Goal: Task Accomplishment & Management: Manage account settings

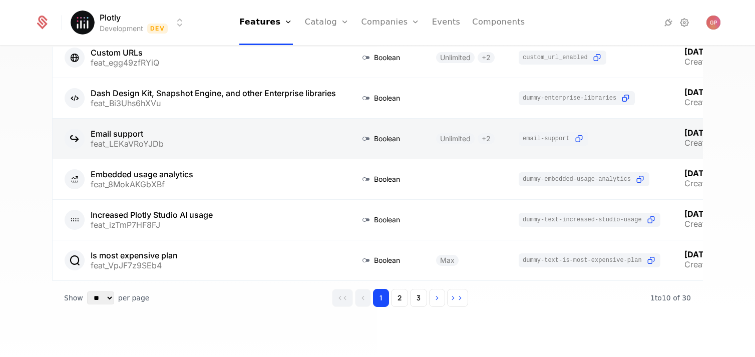
scroll to position [272, 0]
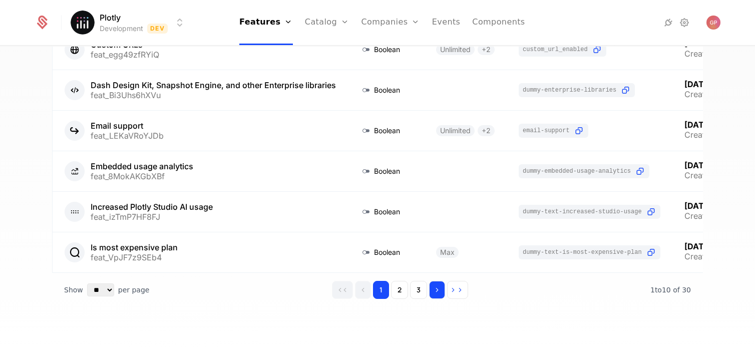
click at [435, 289] on icon "Go to next page" at bounding box center [437, 289] width 7 height 7
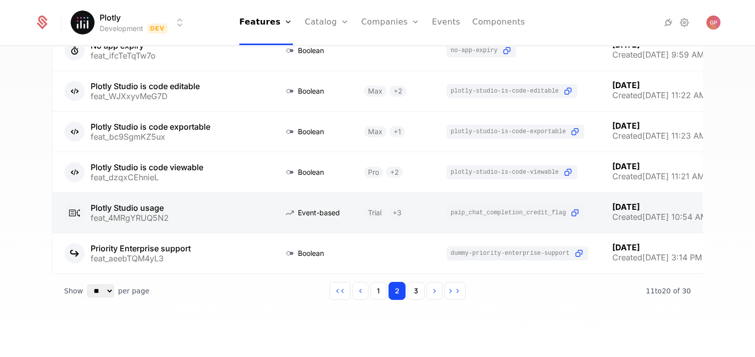
scroll to position [272, 0]
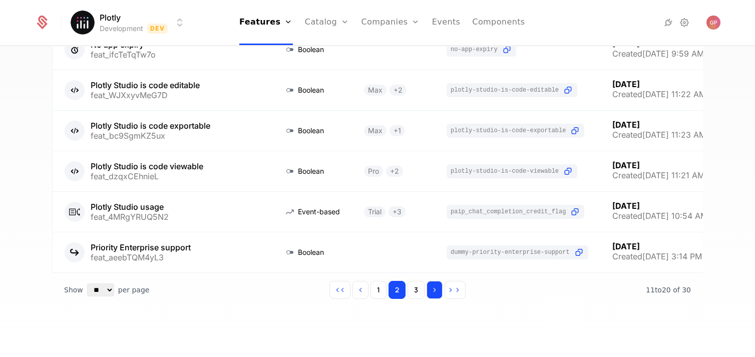
click at [432, 294] on button "Go to next page" at bounding box center [435, 290] width 16 height 18
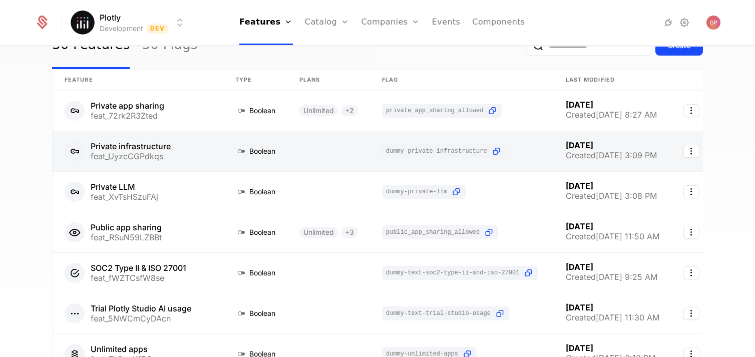
scroll to position [55, 0]
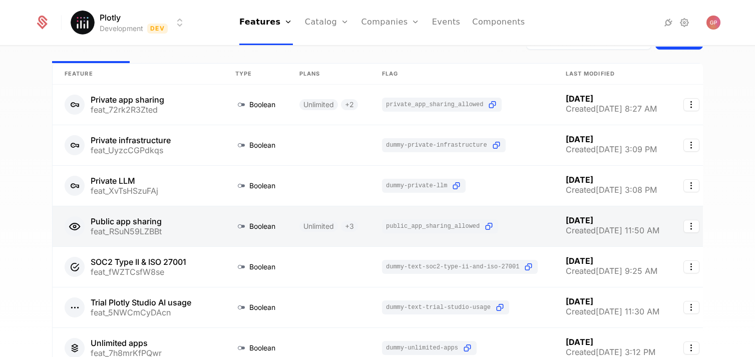
click at [156, 233] on link at bounding box center [138, 226] width 171 height 40
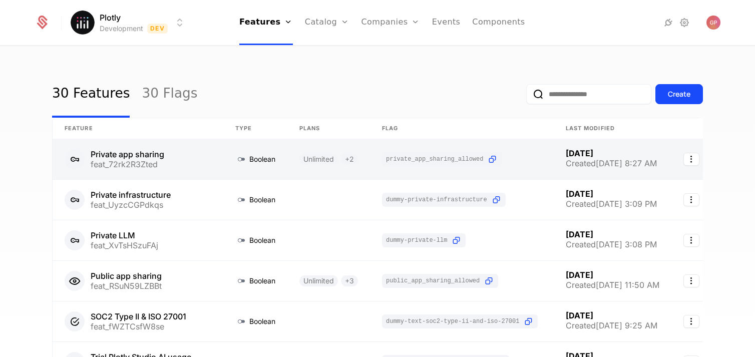
click at [211, 155] on link at bounding box center [138, 159] width 171 height 40
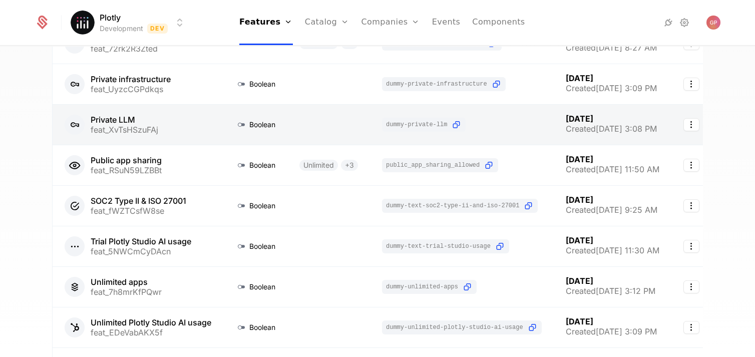
scroll to position [272, 0]
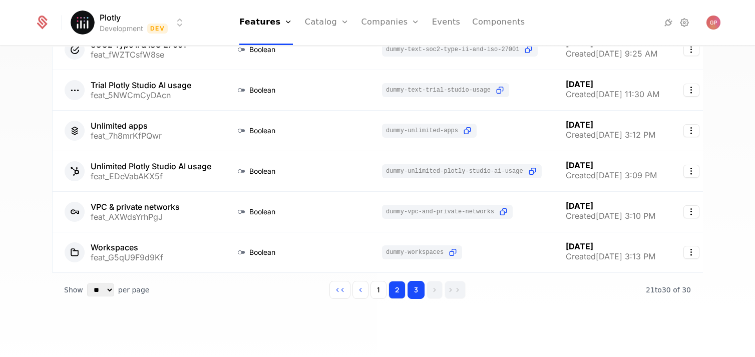
click at [397, 290] on button "2" at bounding box center [397, 290] width 17 height 18
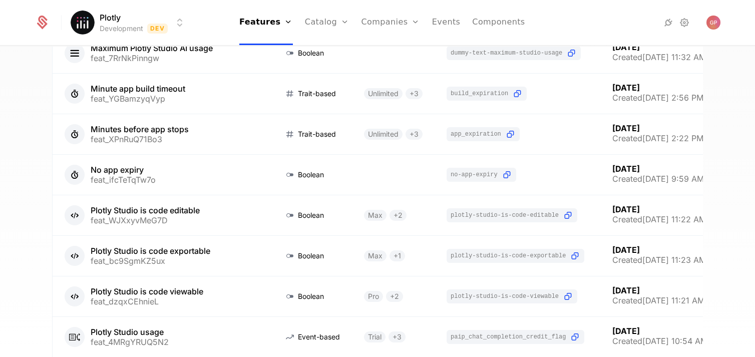
scroll to position [144, 0]
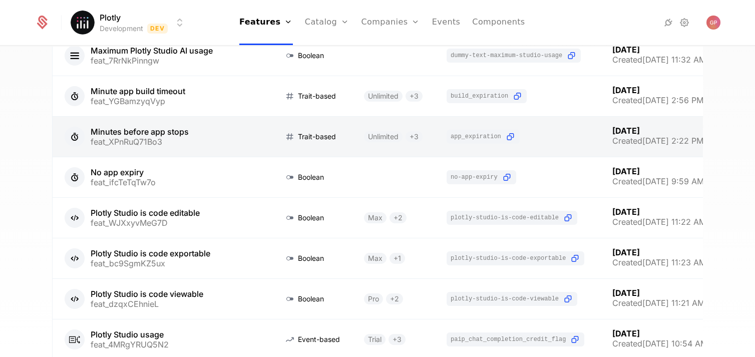
click at [390, 123] on link at bounding box center [393, 137] width 83 height 40
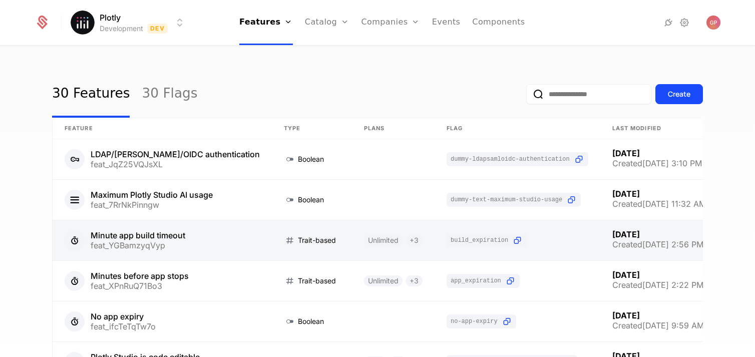
click at [503, 243] on link at bounding box center [518, 240] width 166 height 40
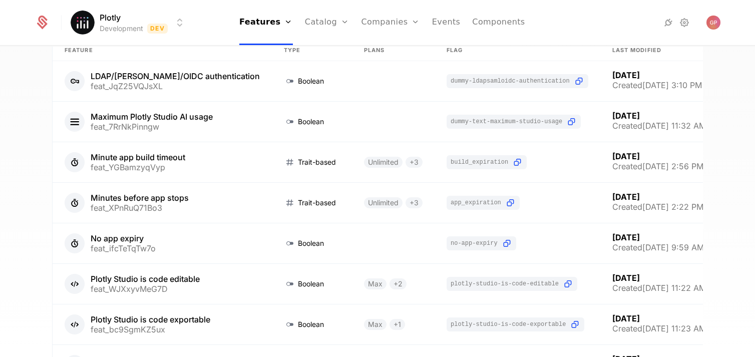
scroll to position [272, 0]
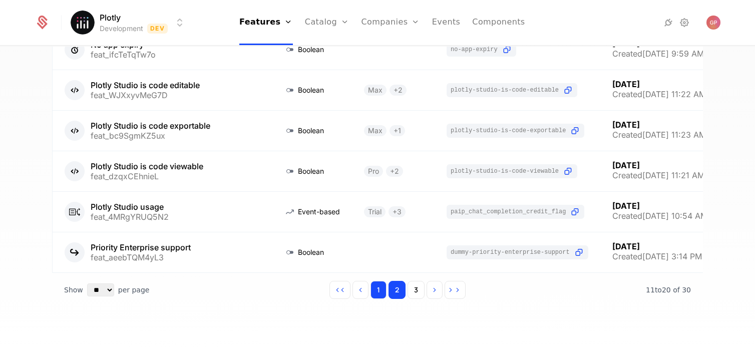
click at [381, 292] on button "1" at bounding box center [379, 290] width 16 height 18
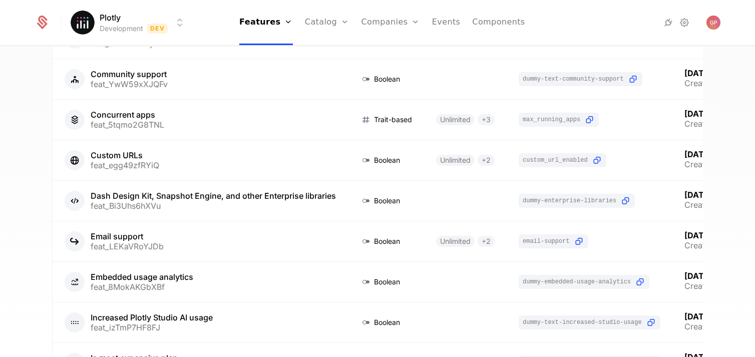
scroll to position [151, 0]
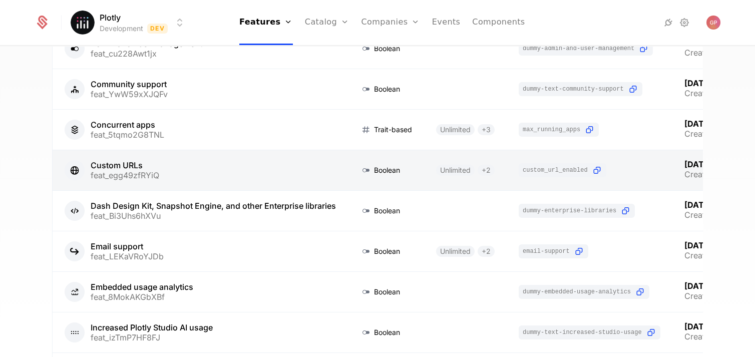
click at [299, 174] on link at bounding box center [200, 170] width 295 height 40
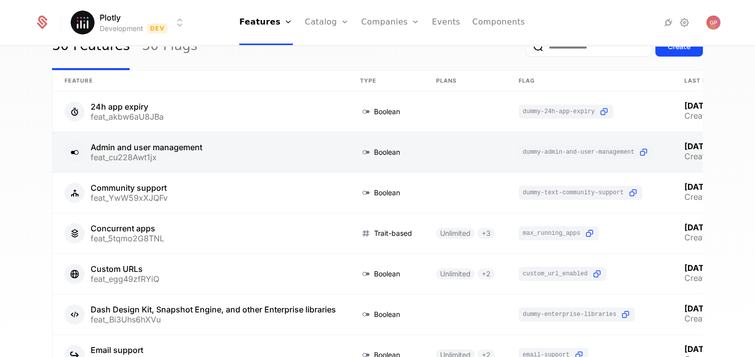
scroll to position [54, 0]
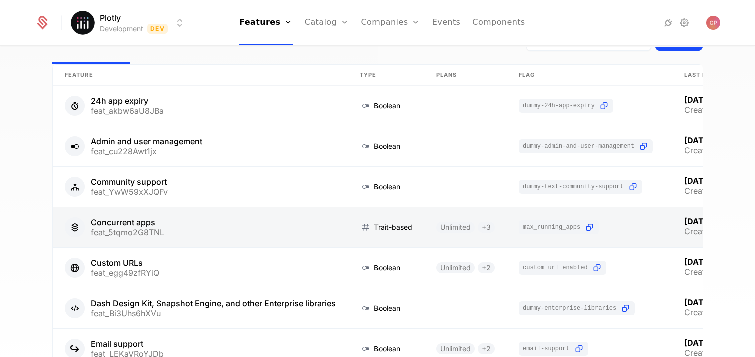
click at [250, 216] on link at bounding box center [200, 227] width 295 height 40
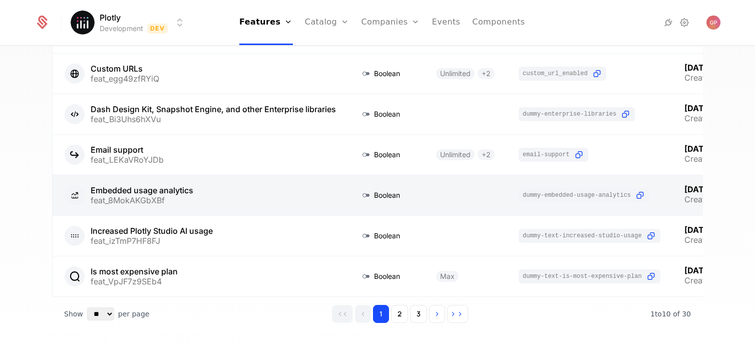
scroll to position [251, 0]
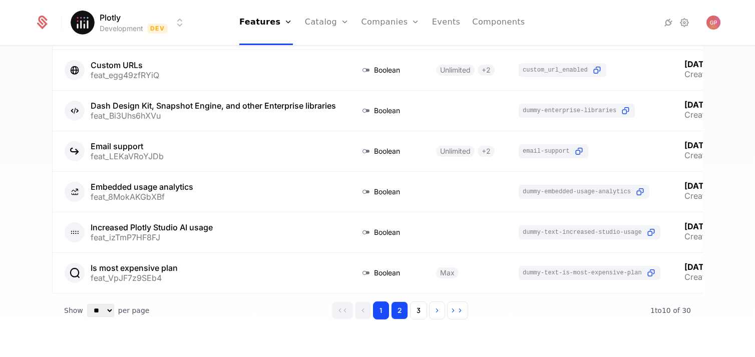
click at [400, 310] on button "2" at bounding box center [399, 310] width 17 height 18
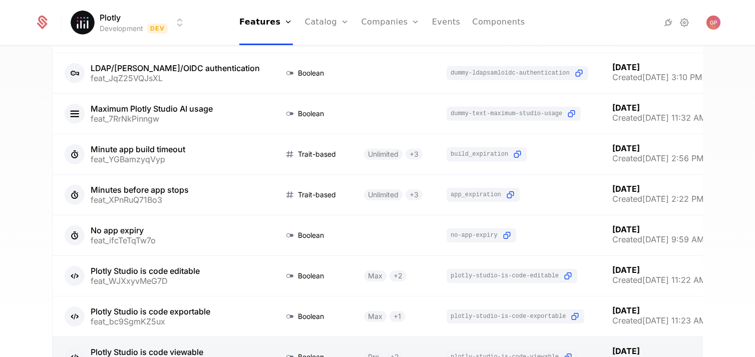
scroll to position [79, 0]
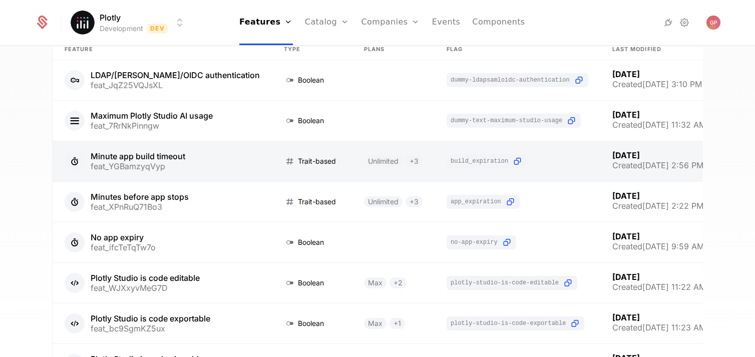
click at [211, 164] on link at bounding box center [162, 161] width 219 height 40
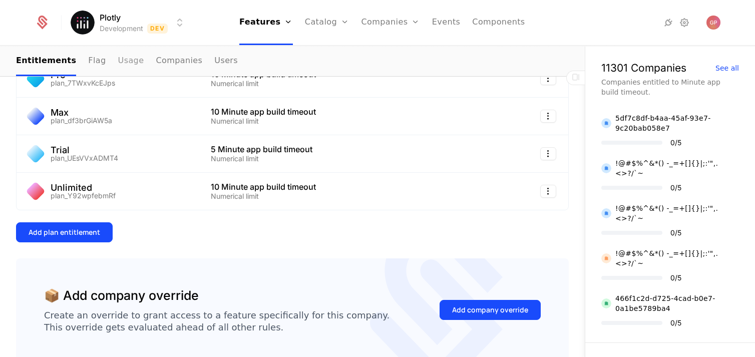
scroll to position [231, 0]
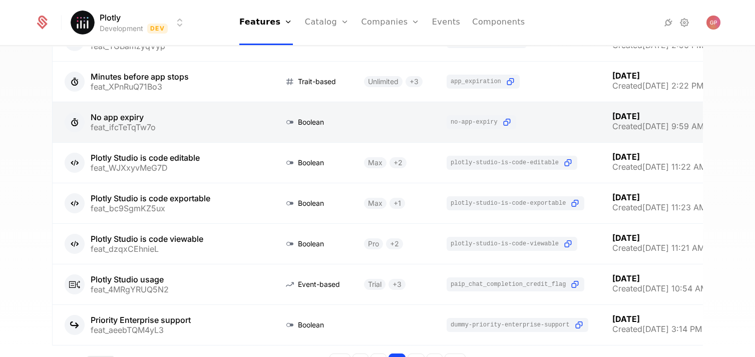
scroll to position [272, 0]
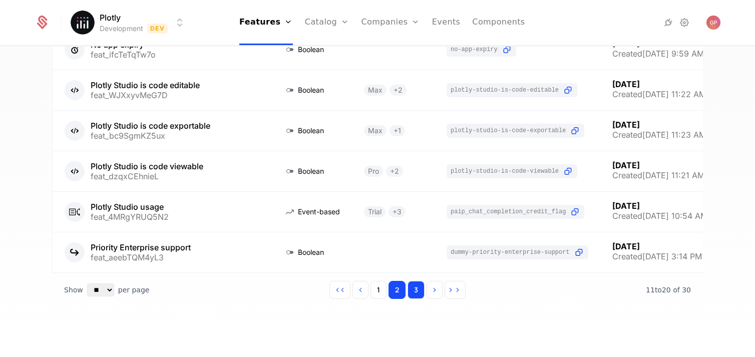
click at [419, 284] on button "3" at bounding box center [416, 290] width 17 height 18
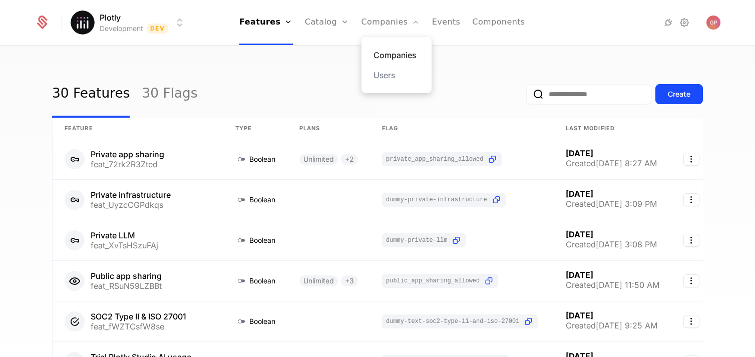
click at [387, 55] on link "Companies" at bounding box center [397, 55] width 46 height 12
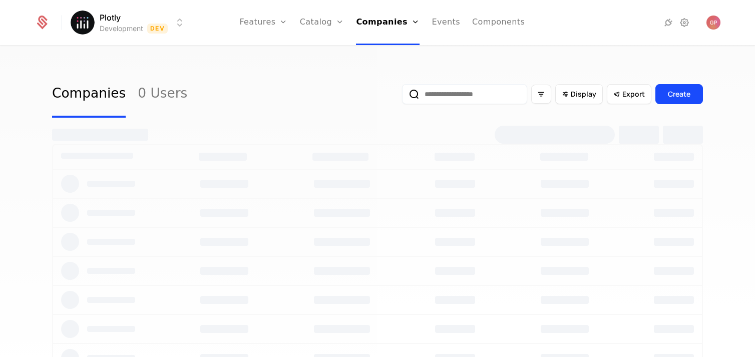
click at [466, 98] on input "email" at bounding box center [464, 94] width 125 height 20
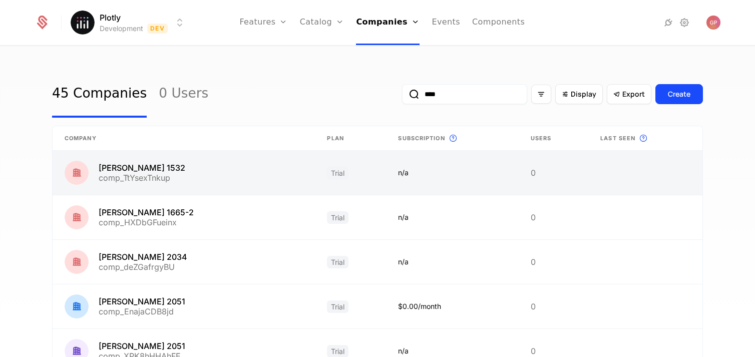
type input "****"
click at [240, 162] on link at bounding box center [184, 173] width 262 height 44
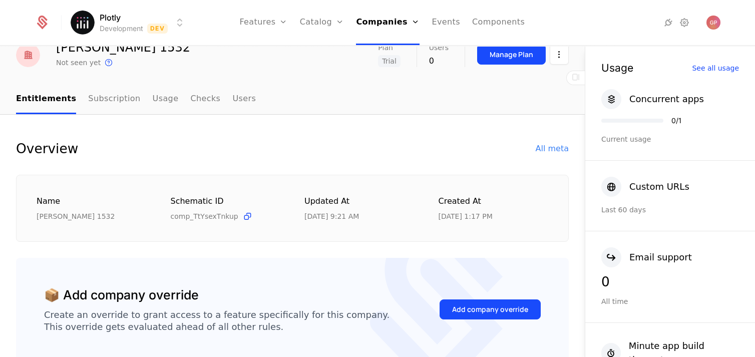
scroll to position [65, 0]
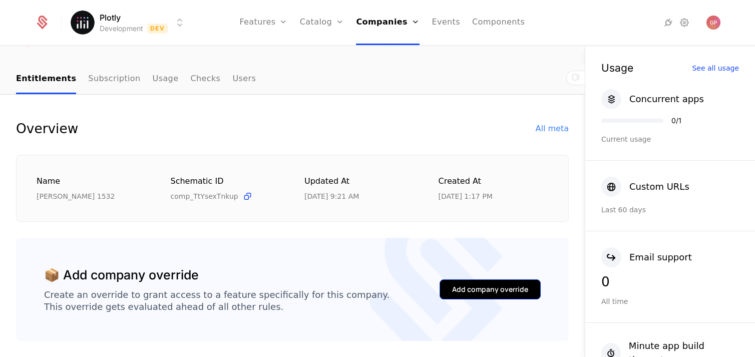
click at [478, 290] on div "Add company override" at bounding box center [490, 289] width 76 height 10
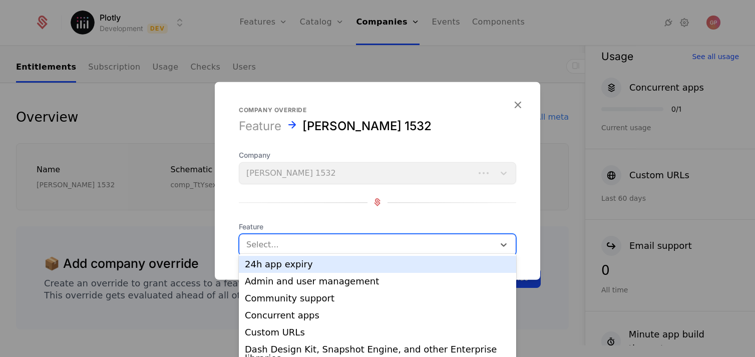
click at [361, 247] on div at bounding box center [366, 244] width 241 height 14
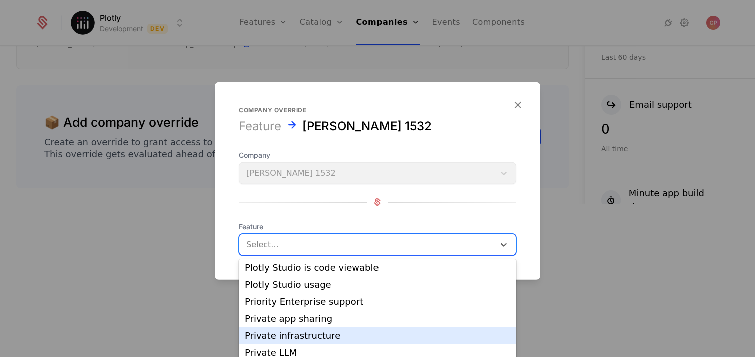
scroll to position [0, 0]
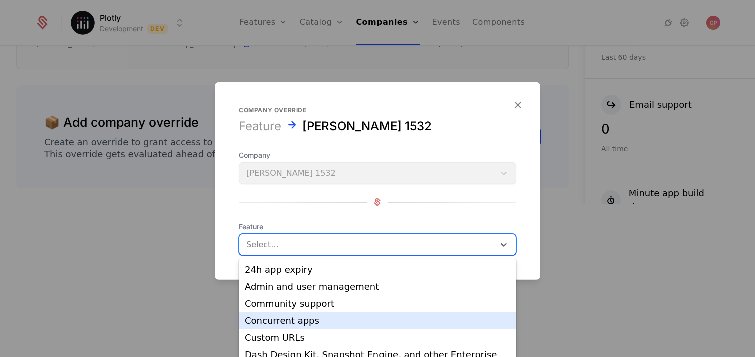
click at [323, 321] on div "Concurrent apps" at bounding box center [377, 321] width 265 height 9
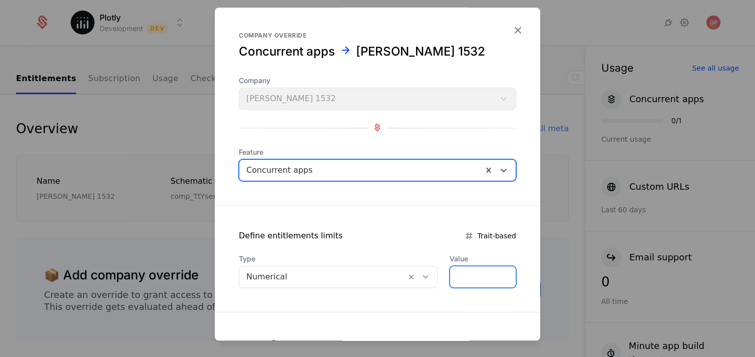
click at [467, 270] on input "*" at bounding box center [483, 276] width 66 height 21
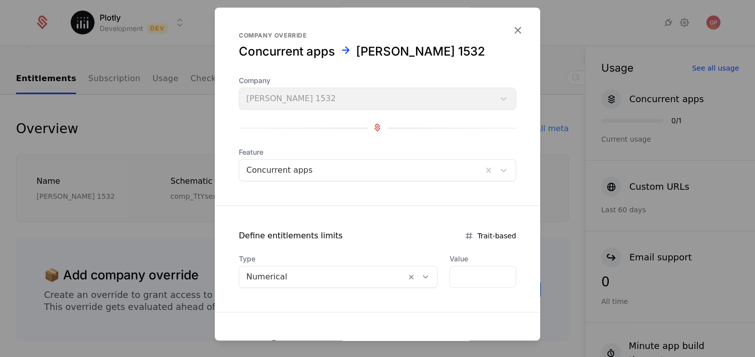
click at [383, 278] on div at bounding box center [322, 277] width 153 height 14
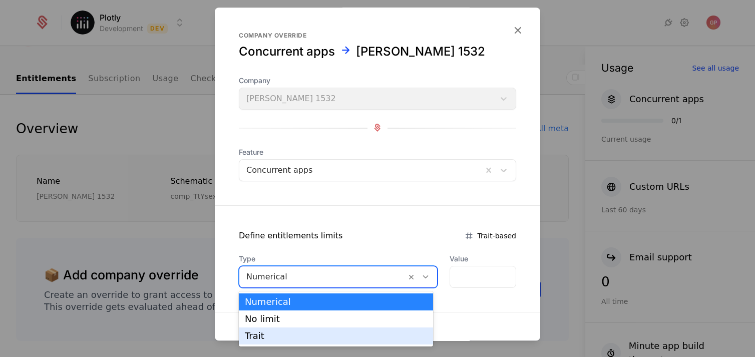
click at [351, 338] on div "Trait" at bounding box center [336, 336] width 182 height 9
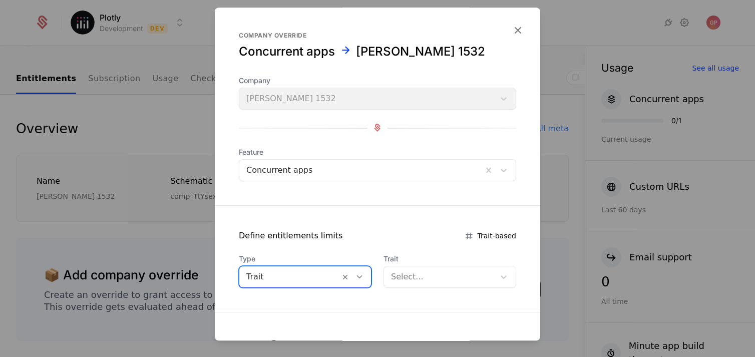
click at [409, 276] on div at bounding box center [439, 277] width 97 height 14
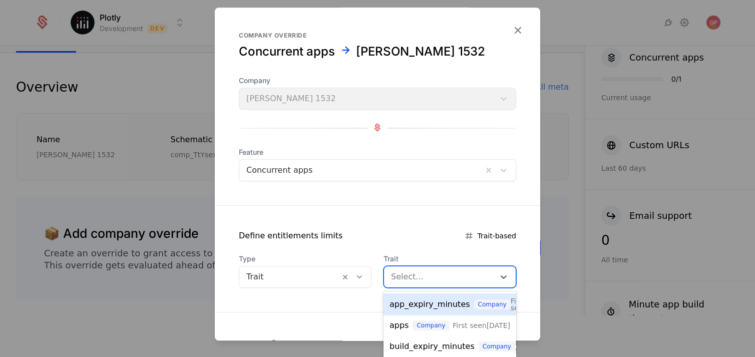
click at [317, 277] on div at bounding box center [289, 277] width 87 height 14
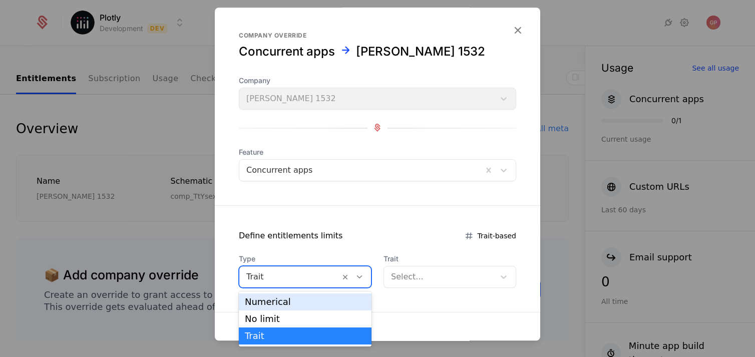
click at [308, 299] on div "Numerical" at bounding box center [305, 301] width 121 height 9
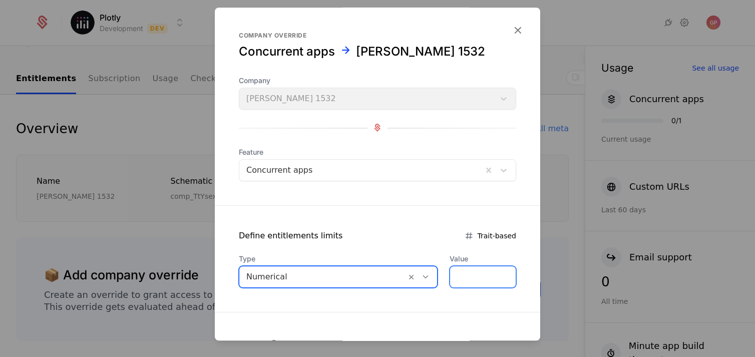
click at [462, 269] on input "*" at bounding box center [483, 276] width 66 height 21
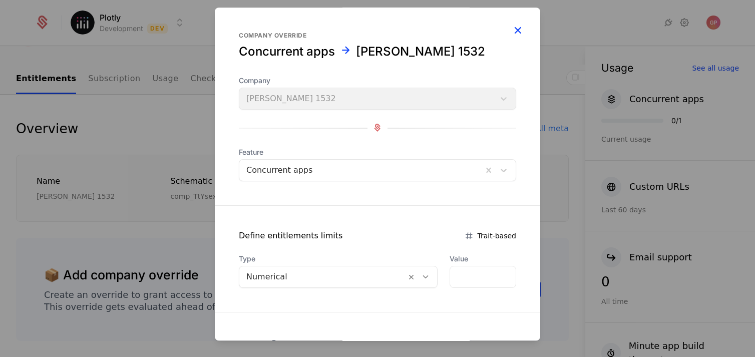
click at [520, 31] on icon "button" at bounding box center [517, 30] width 13 height 13
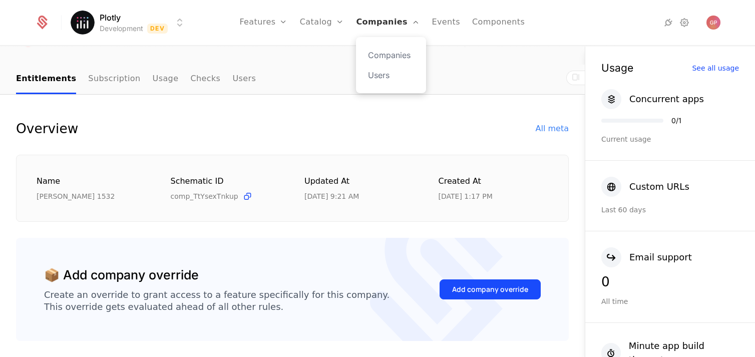
click at [372, 33] on link "Companies" at bounding box center [388, 22] width 64 height 45
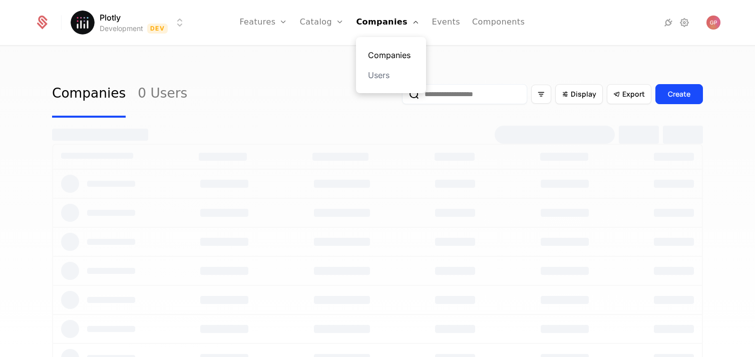
click at [383, 54] on link "Companies" at bounding box center [391, 55] width 46 height 12
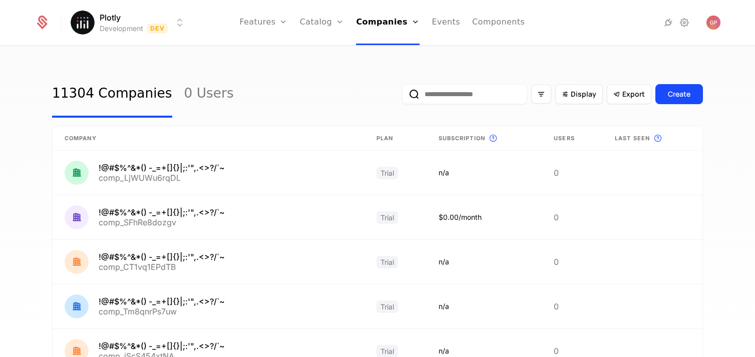
click at [458, 97] on input "email" at bounding box center [464, 94] width 125 height 20
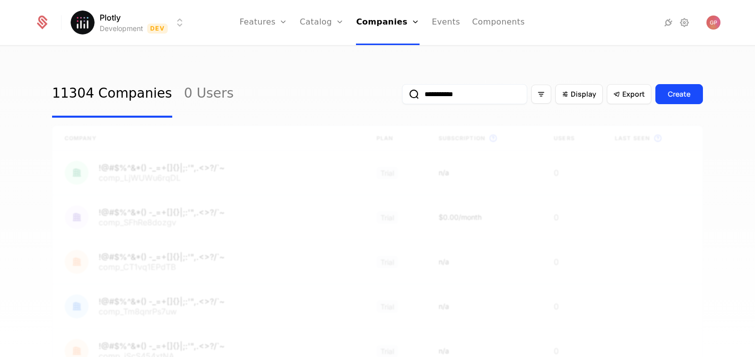
click at [447, 97] on input "**********" at bounding box center [464, 94] width 125 height 20
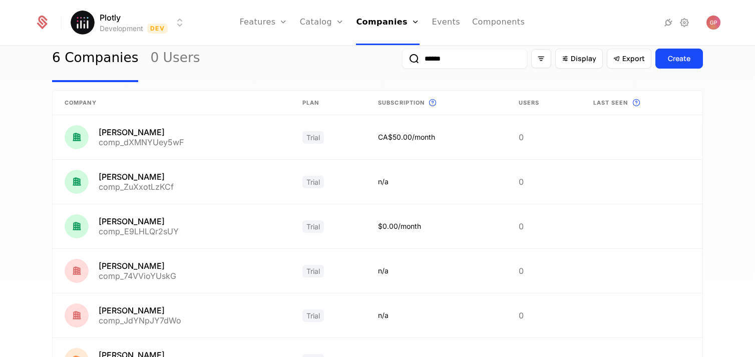
scroll to position [35, 0]
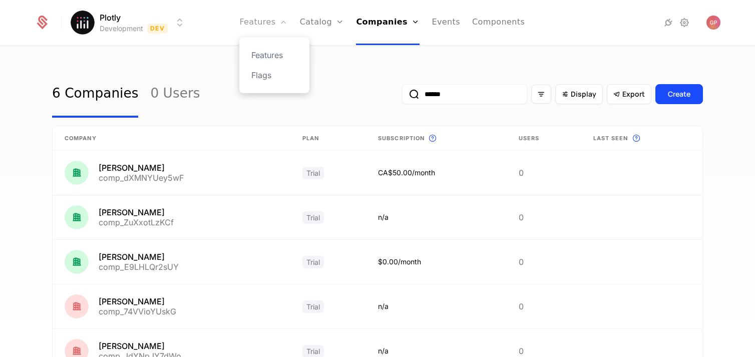
type input "******"
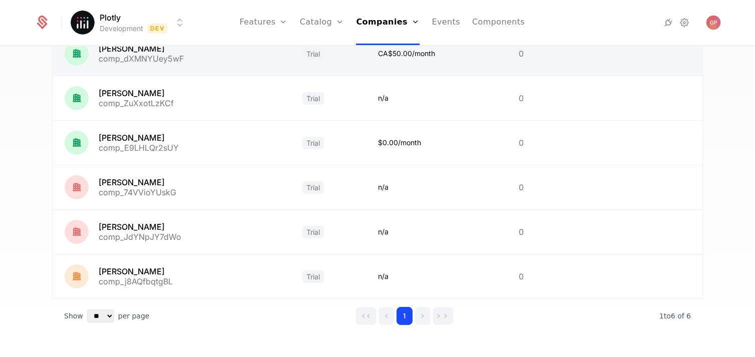
scroll to position [127, 0]
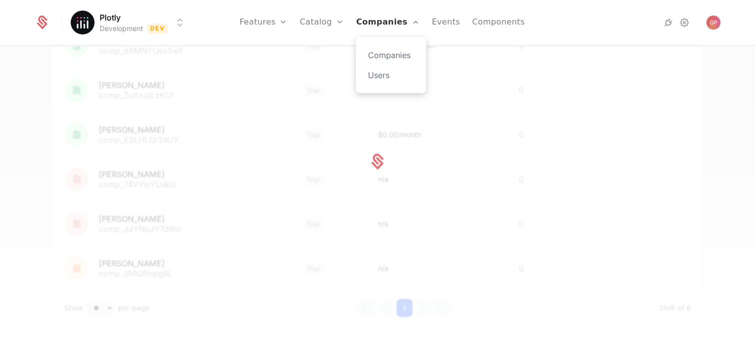
click at [392, 31] on link "Companies" at bounding box center [388, 22] width 64 height 45
click at [392, 55] on link "Companies" at bounding box center [391, 55] width 46 height 12
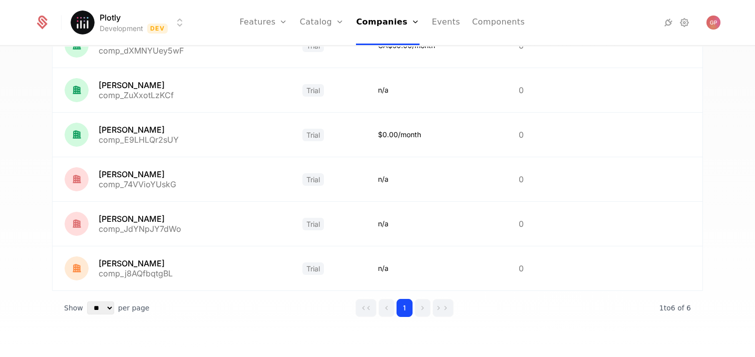
click at [181, 22] on html "Plotly Development Dev Features Features Flags Catalog Plans Add Ons Credits Co…" at bounding box center [377, 178] width 755 height 357
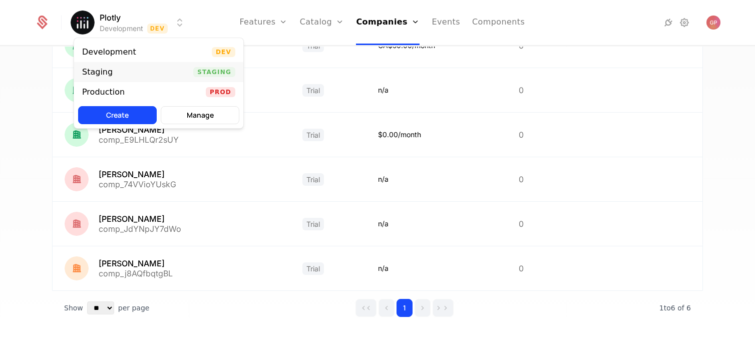
click at [155, 66] on div "Staging Staging" at bounding box center [158, 72] width 169 height 20
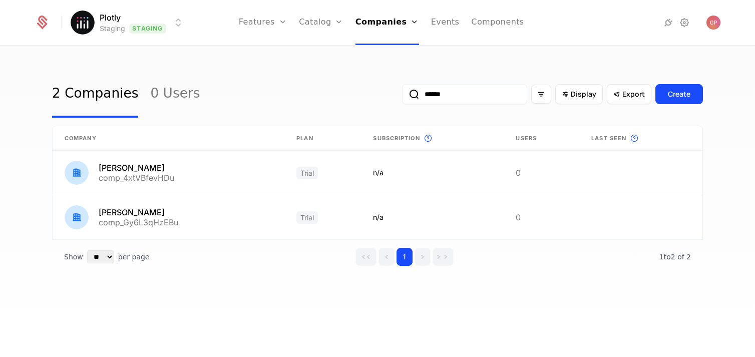
click at [445, 99] on input "******" at bounding box center [464, 94] width 125 height 20
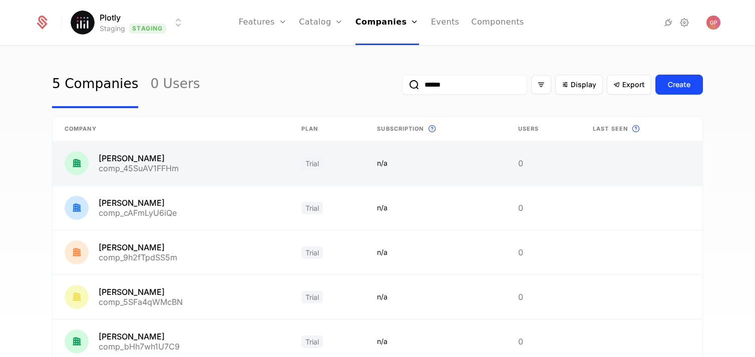
scroll to position [7, 0]
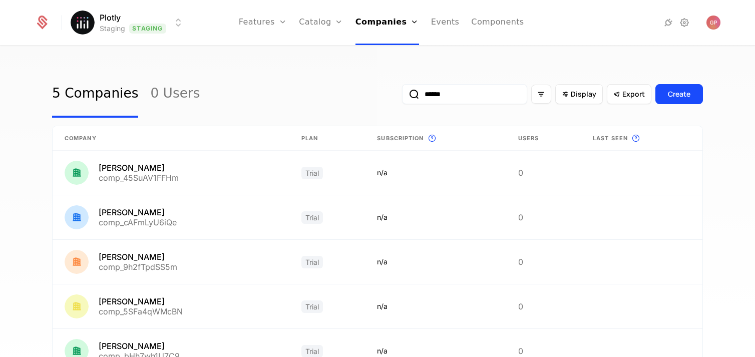
type input "******"
click at [402, 96] on button "submit" at bounding box center [402, 96] width 0 height 0
click at [465, 97] on input "******" at bounding box center [464, 94] width 125 height 20
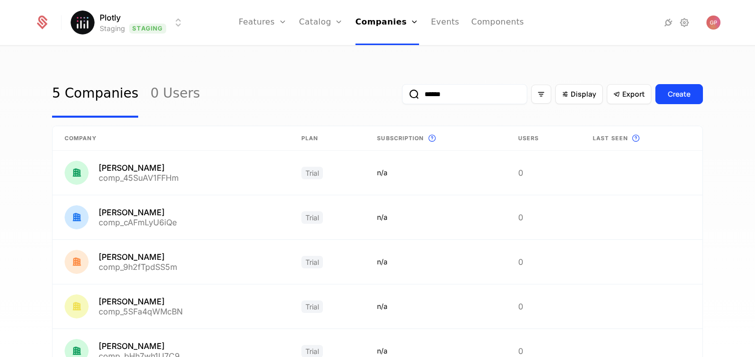
click at [402, 96] on button "submit" at bounding box center [402, 96] width 0 height 0
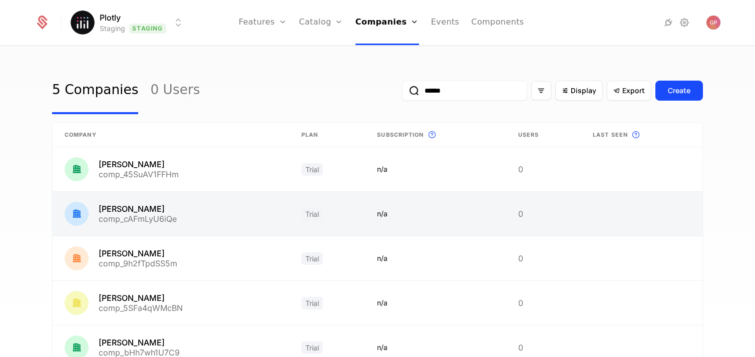
scroll to position [2, 0]
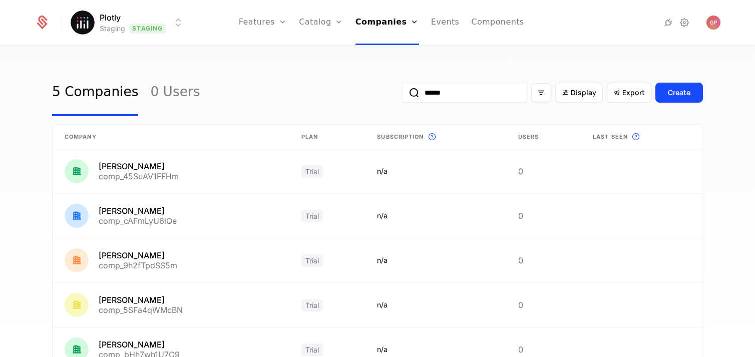
click at [437, 95] on input "******" at bounding box center [464, 93] width 125 height 20
paste input "**********"
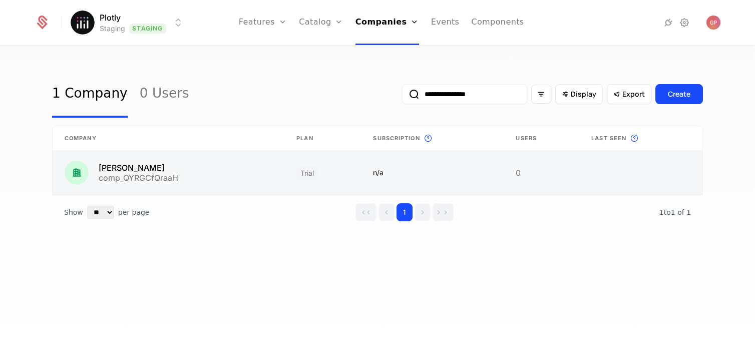
type input "**********"
click at [219, 167] on link at bounding box center [169, 173] width 232 height 44
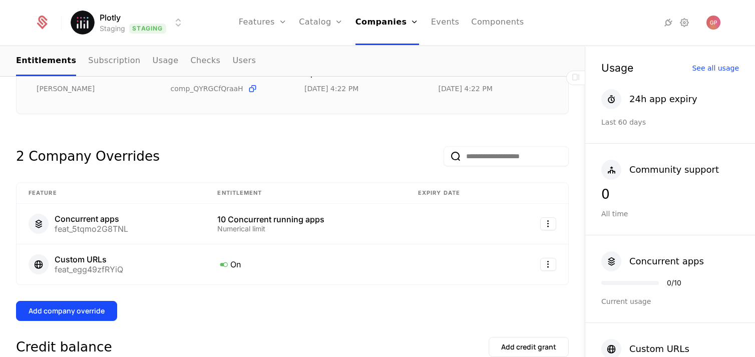
scroll to position [175, 0]
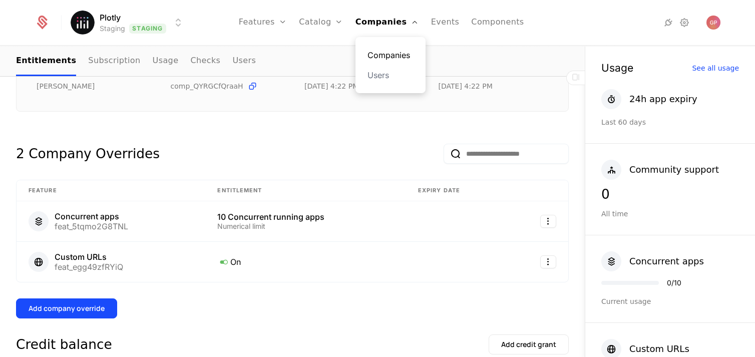
click at [387, 53] on link "Companies" at bounding box center [391, 55] width 46 height 12
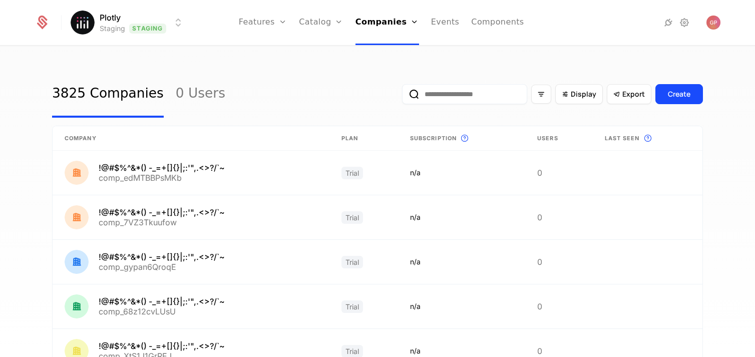
click at [441, 96] on input "email" at bounding box center [464, 94] width 125 height 20
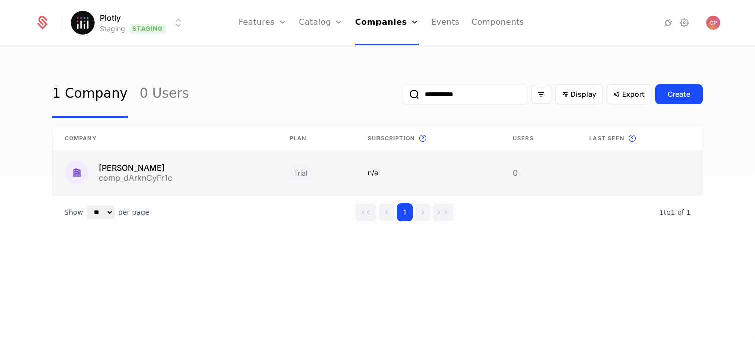
type input "**********"
click at [146, 170] on link at bounding box center [165, 173] width 225 height 44
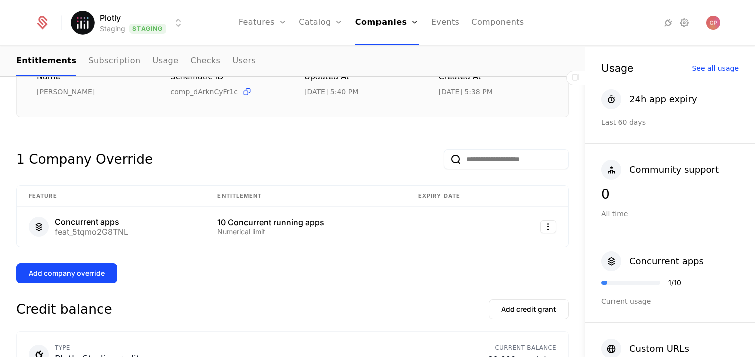
scroll to position [185, 0]
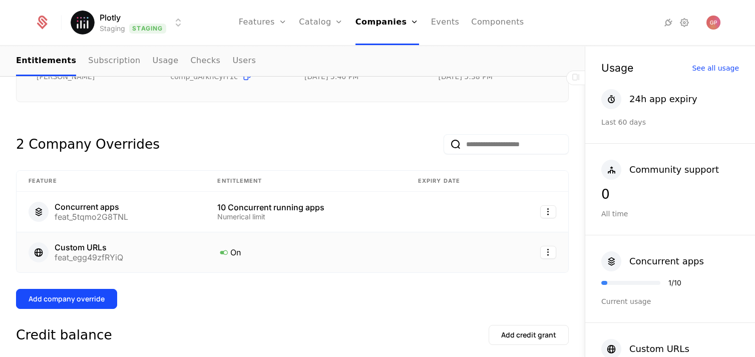
click at [238, 246] on div "On" at bounding box center [305, 252] width 176 height 13
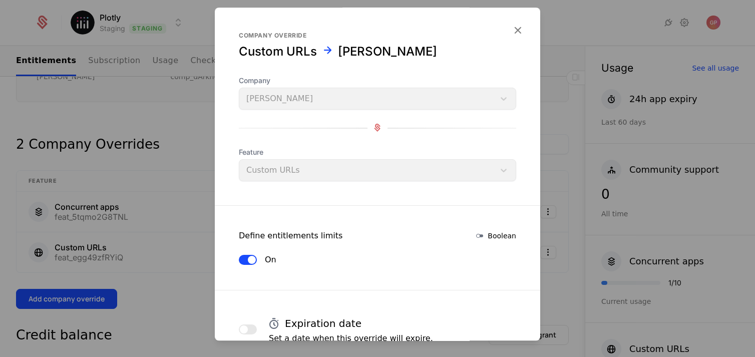
click at [137, 247] on div at bounding box center [377, 178] width 755 height 357
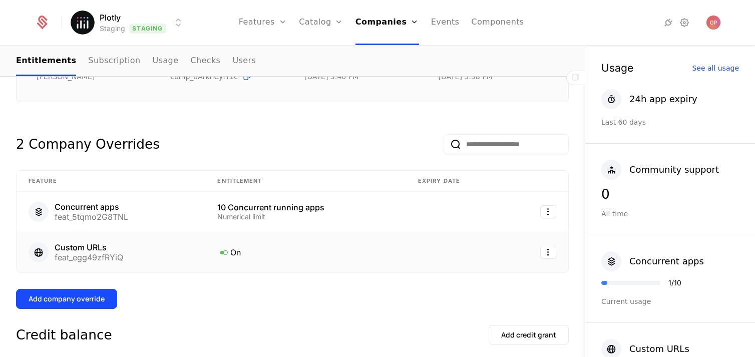
click at [90, 247] on div "Custom URLs" at bounding box center [89, 247] width 69 height 8
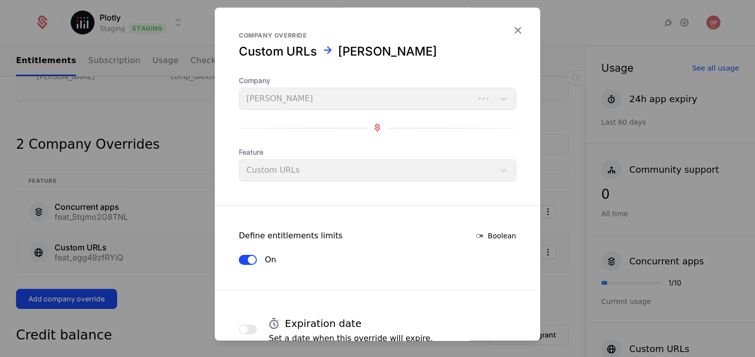
click at [90, 247] on div at bounding box center [377, 178] width 755 height 357
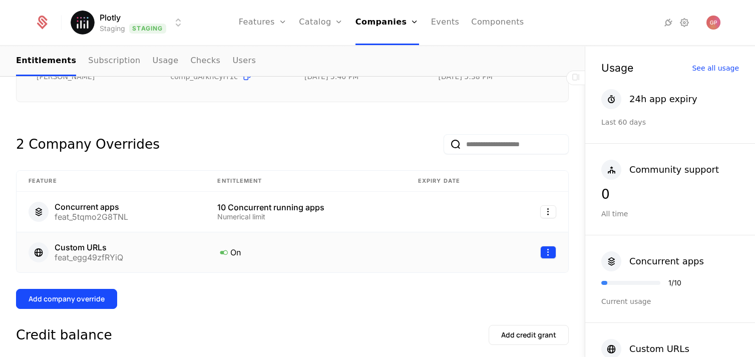
click at [543, 254] on html "Plotly Staging Staging Features Features Flags Catalog Plans Add Ons Credits Co…" at bounding box center [377, 178] width 755 height 357
click at [499, 296] on div "Edit" at bounding box center [506, 300] width 76 height 14
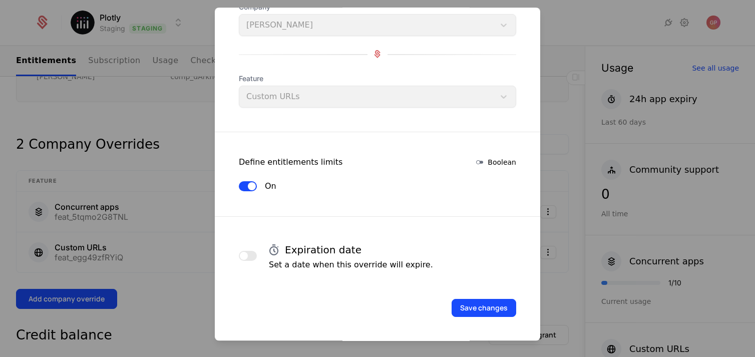
scroll to position [0, 0]
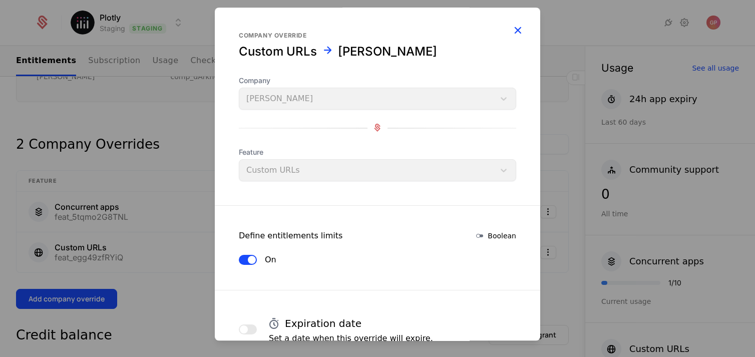
click at [521, 27] on icon "button" at bounding box center [517, 30] width 13 height 13
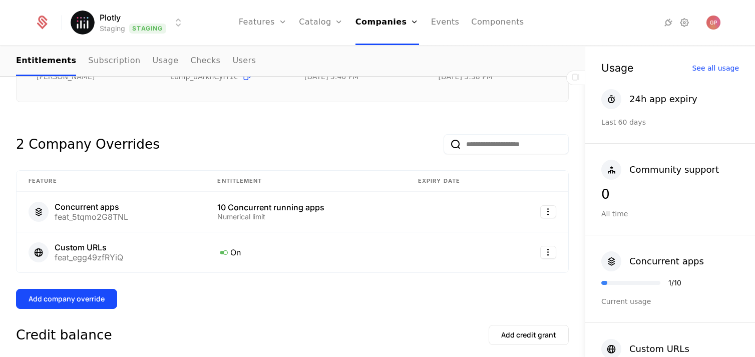
click at [478, 150] on input "email" at bounding box center [506, 144] width 125 height 20
paste input "**********"
type input "**********"
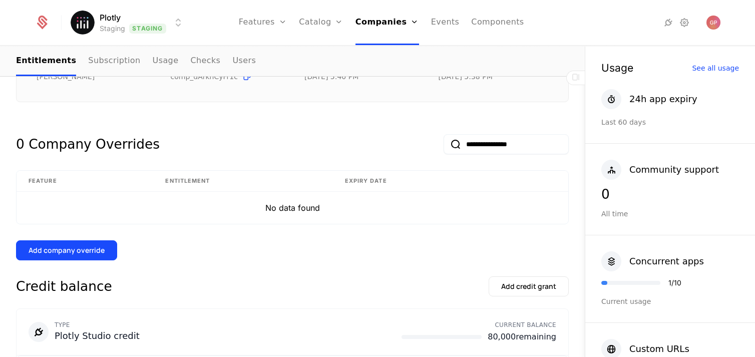
click at [478, 150] on input "**********" at bounding box center [506, 144] width 125 height 20
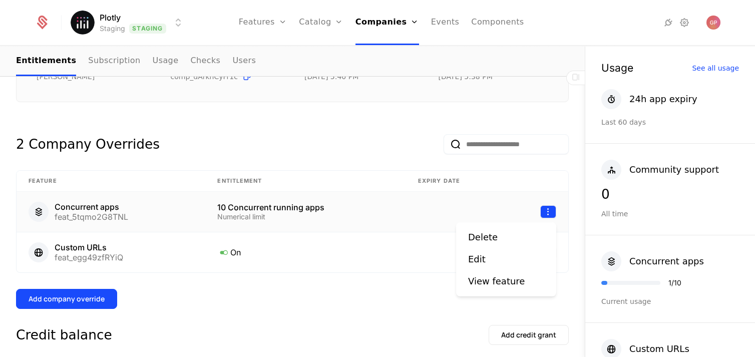
click at [550, 211] on html "Plotly Staging Staging Features Features Flags Catalog Plans Add Ons Credits Co…" at bounding box center [377, 178] width 755 height 357
click at [523, 230] on div "Delete" at bounding box center [506, 237] width 76 height 14
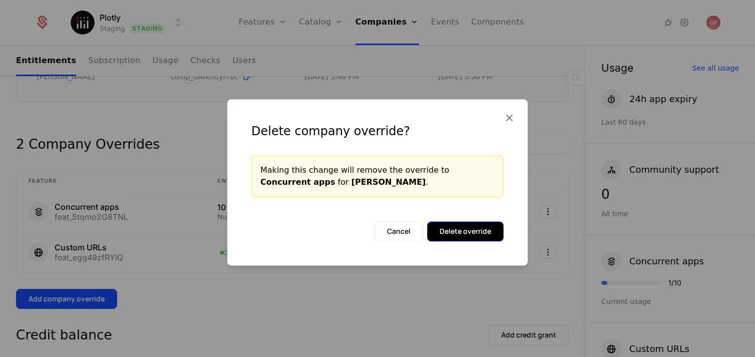
click at [478, 228] on button "Delete override" at bounding box center [465, 231] width 77 height 20
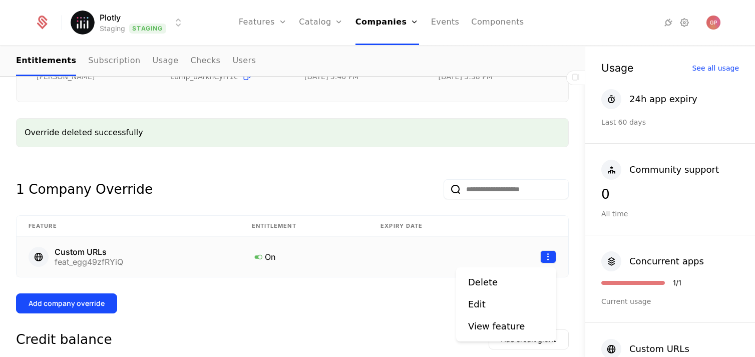
click at [553, 254] on html "Plotly Staging Staging Features Features Flags Catalog Plans Add Ons Credits Co…" at bounding box center [377, 178] width 755 height 357
click at [507, 278] on div "Delete" at bounding box center [506, 282] width 76 height 14
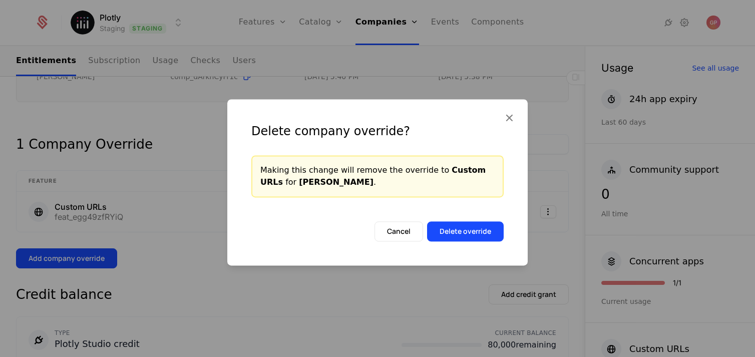
click at [467, 243] on div "Delete company override? Making this change will remove the override to Custom …" at bounding box center [377, 182] width 300 height 166
click at [467, 221] on button "Delete override" at bounding box center [465, 231] width 77 height 20
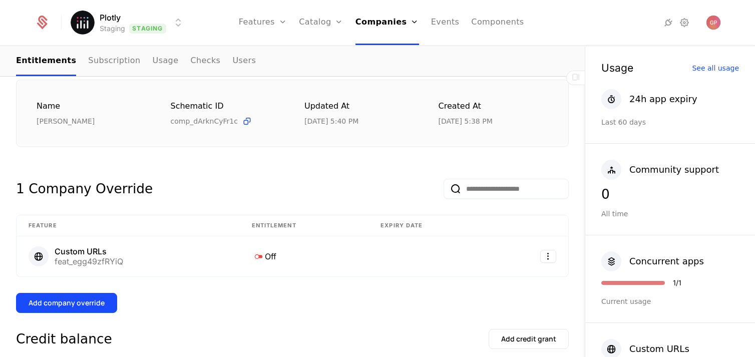
scroll to position [145, 0]
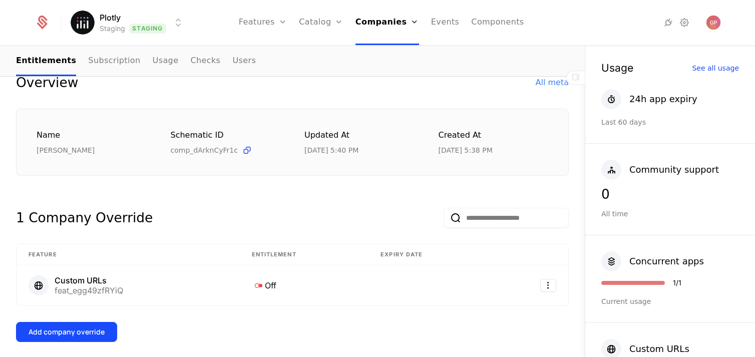
scroll to position [124, 0]
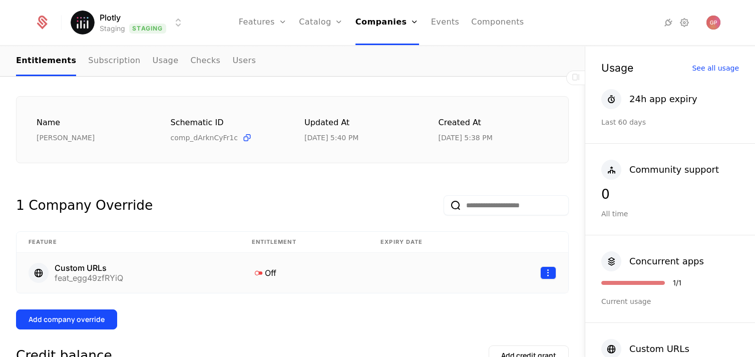
click at [545, 271] on html "Plotly Staging Staging Features Features Flags Catalog Plans Add Ons Credits Co…" at bounding box center [377, 178] width 755 height 357
click at [510, 211] on div "Delete" at bounding box center [506, 207] width 76 height 14
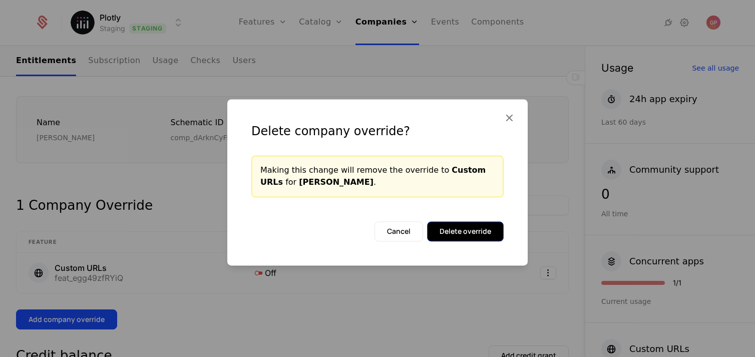
click at [478, 236] on button "Delete override" at bounding box center [465, 231] width 77 height 20
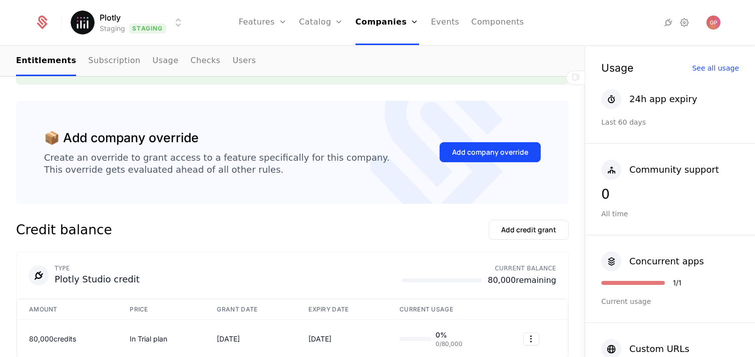
scroll to position [256, 0]
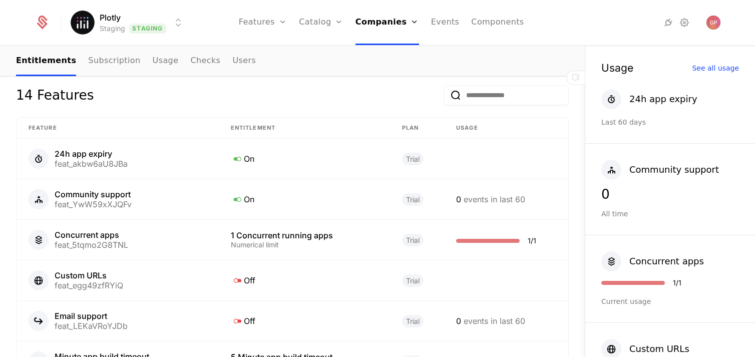
scroll to position [646, 0]
